Goal: Task Accomplishment & Management: Complete application form

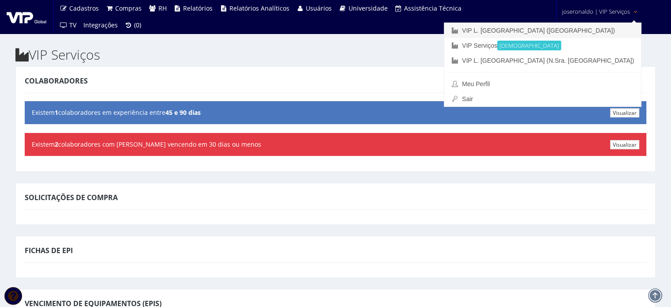
click at [594, 28] on link "VIP L. [GEOGRAPHIC_DATA] ([GEOGRAPHIC_DATA])" at bounding box center [542, 30] width 197 height 15
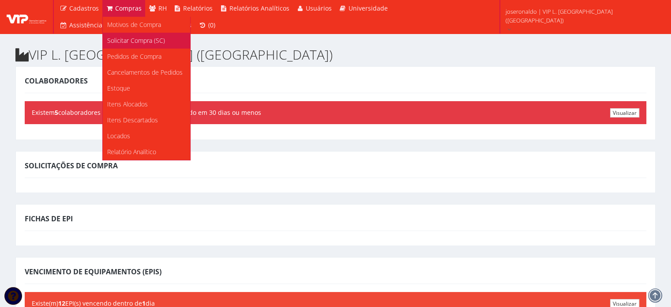
click at [123, 44] on span "Solicitar Compra (SC)" at bounding box center [136, 40] width 58 height 8
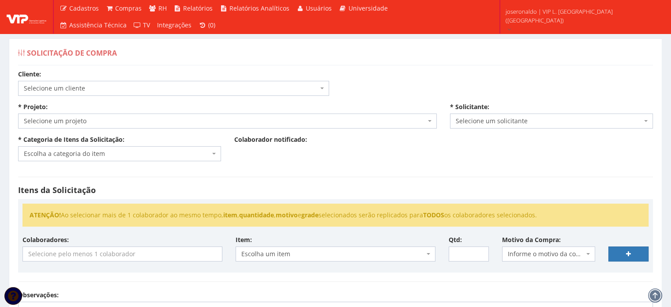
click at [117, 91] on span "Selecione um cliente" at bounding box center [171, 88] width 294 height 9
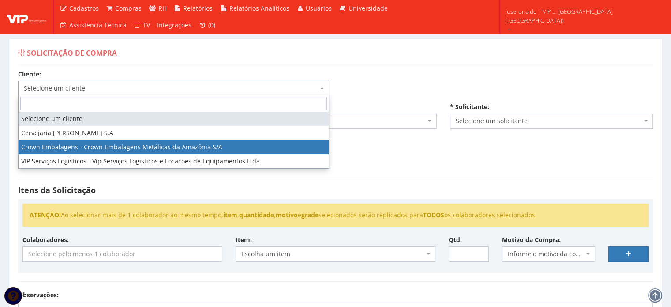
select select "23"
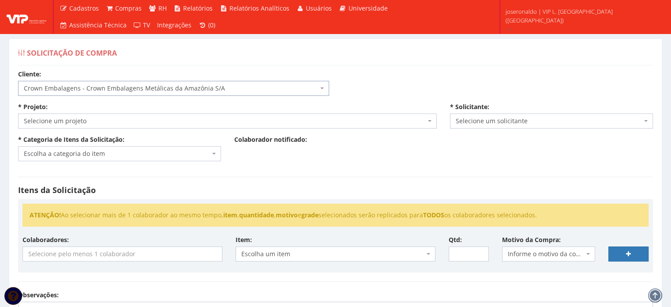
click at [90, 118] on span "Selecione um projeto" at bounding box center [225, 120] width 402 height 9
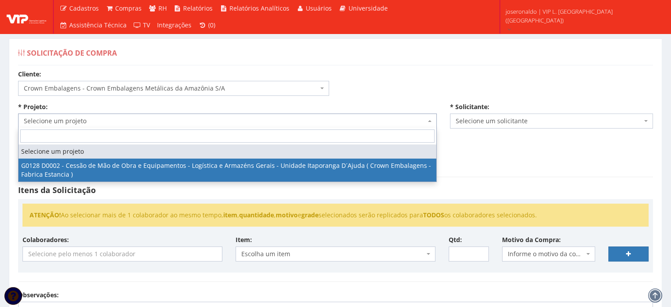
select select "128"
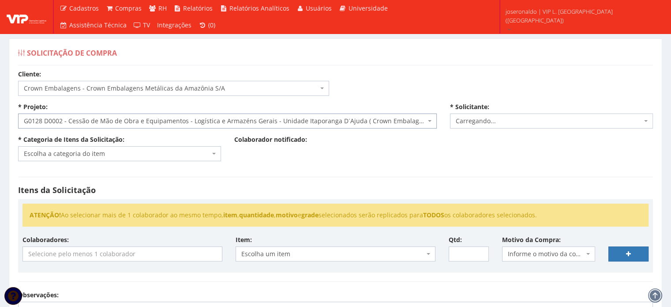
select select "1278"
click at [100, 147] on div "* Categoria de Itens da Solicitação: Escolha a categoria do item EPIs (Não durá…" at bounding box center [119, 148] width 216 height 26
click at [102, 153] on span "Escolha a categoria do item" at bounding box center [117, 153] width 186 height 9
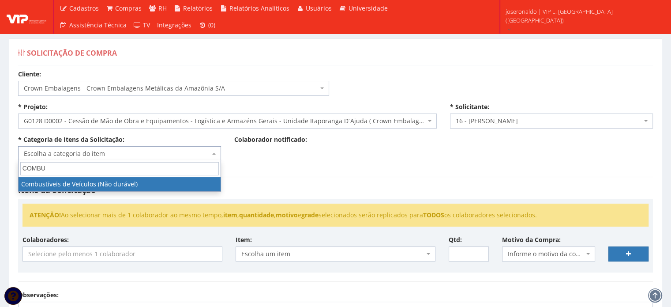
type input "COMBU"
select select "11"
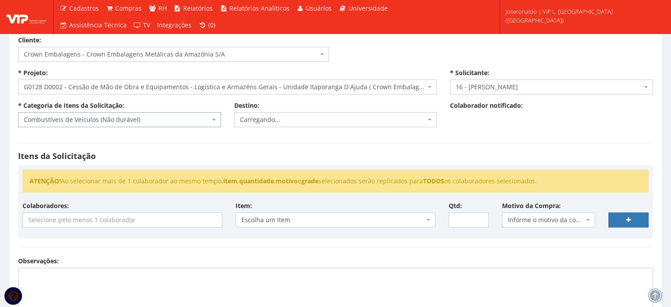
scroll to position [88, 0]
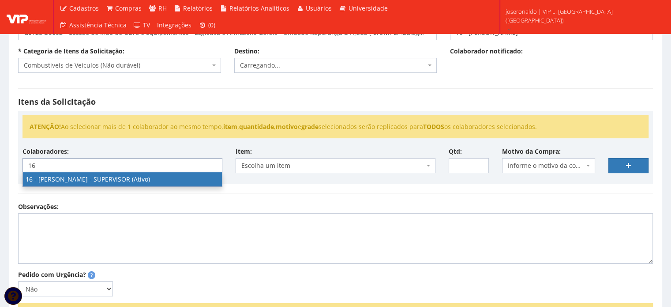
type input "16"
select select "1278"
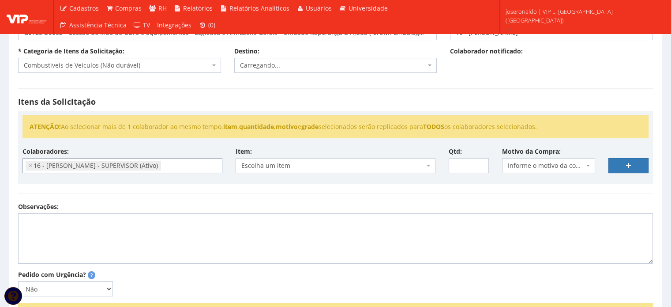
click at [283, 168] on span "Escolha um item" at bounding box center [332, 165] width 183 height 9
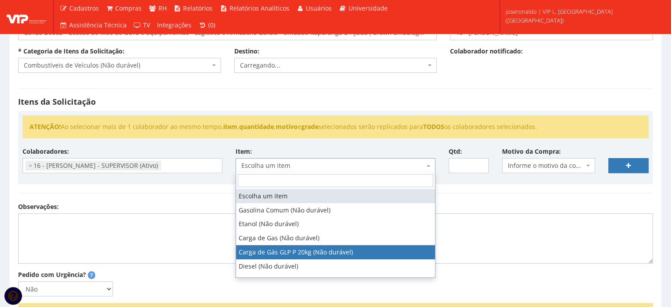
select select "792"
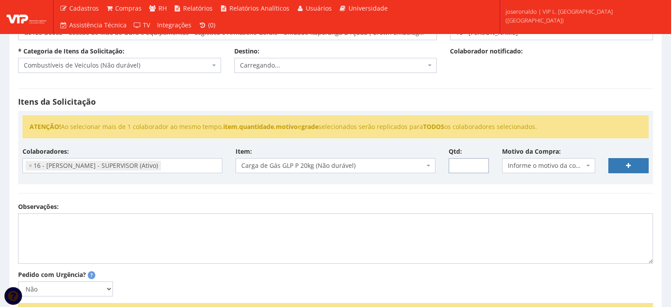
click at [458, 171] on input "Qtd:" at bounding box center [469, 165] width 40 height 15
type input "16"
click at [540, 158] on span "Informe o motivo da compra" at bounding box center [548, 165] width 93 height 15
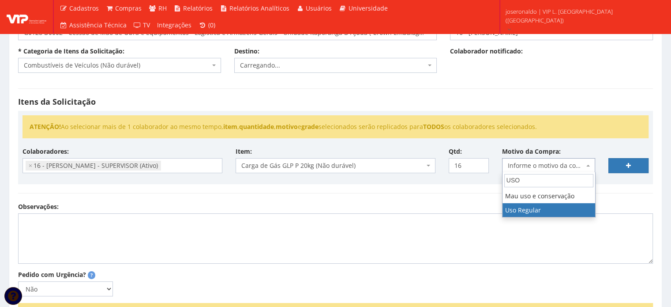
type input "USO"
select select "13"
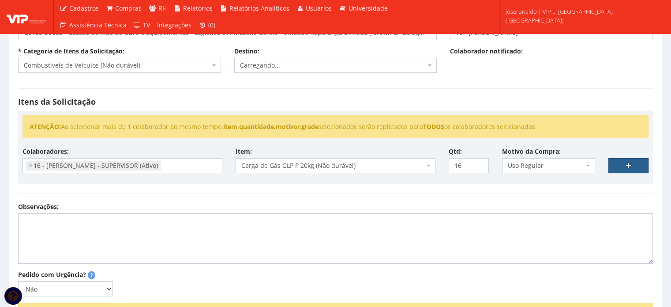
click at [621, 165] on link at bounding box center [628, 165] width 40 height 15
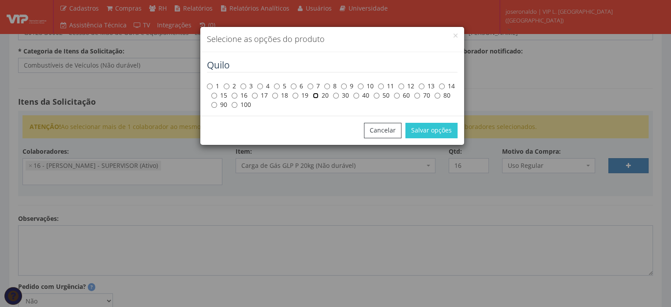
click at [318, 97] on input "20" at bounding box center [316, 96] width 6 height 6
radio input "true"
click at [428, 128] on button "Salvar opções" at bounding box center [431, 130] width 52 height 15
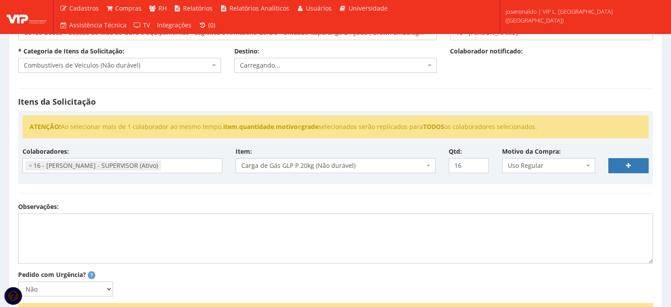
select select
type input "0"
select select
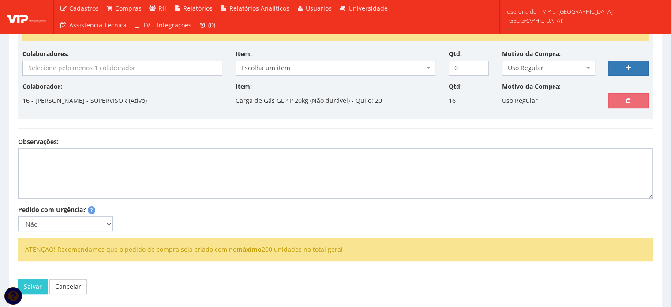
scroll to position [221, 0]
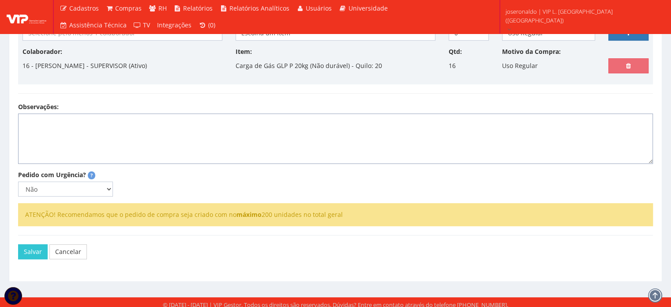
click at [129, 117] on textarea "Observações:" at bounding box center [335, 138] width 635 height 50
type textarea "p"
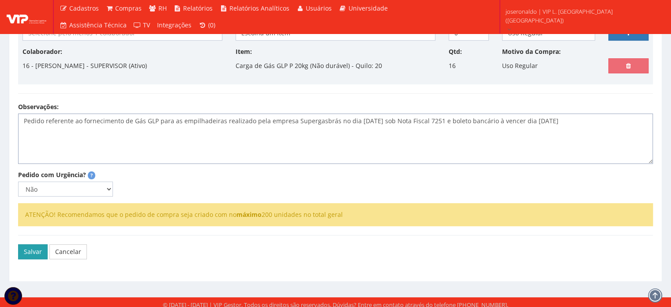
type textarea "Pedido referente ao fornecimento de Gás GLP para as empilhadeiras realizado pel…"
click at [39, 248] on button "Salvar" at bounding box center [33, 251] width 30 height 15
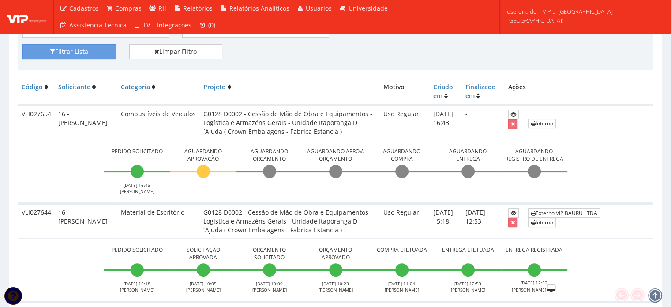
scroll to position [221, 0]
click at [35, 115] on td "VLI027654" at bounding box center [36, 122] width 37 height 35
copy td "VLI027654"
